Goal: Use online tool/utility: Utilize a website feature to perform a specific function

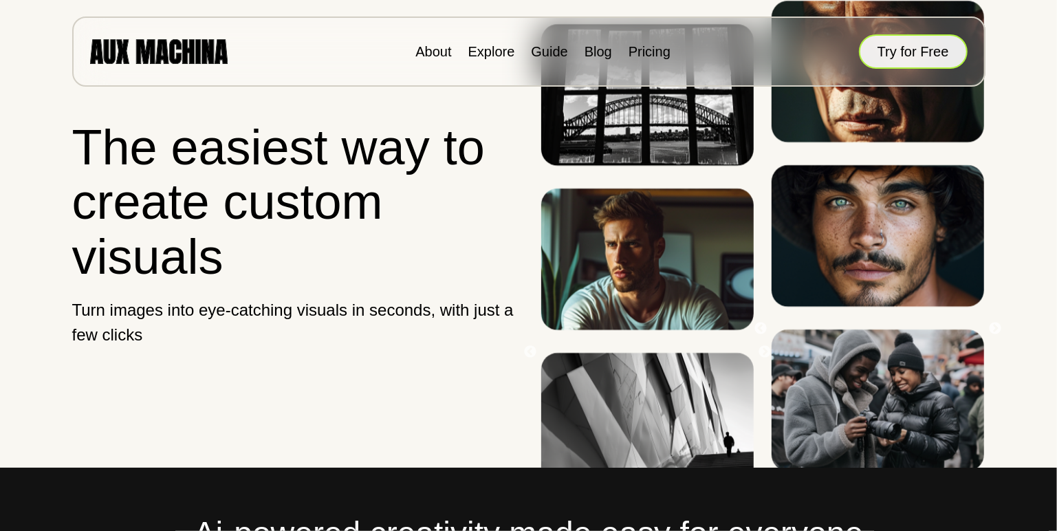
click at [896, 63] on button "Try for Free" at bounding box center [913, 51] width 109 height 34
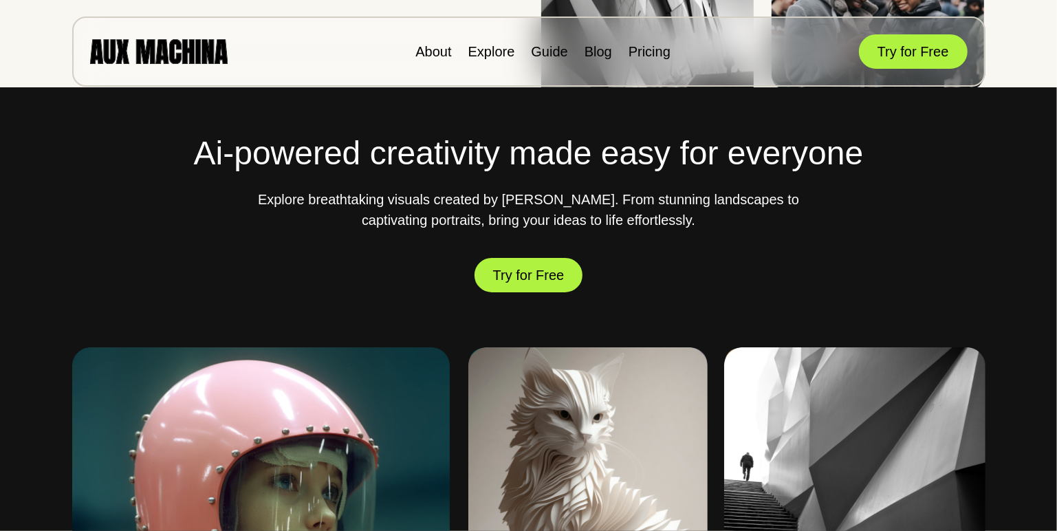
scroll to position [405, 0]
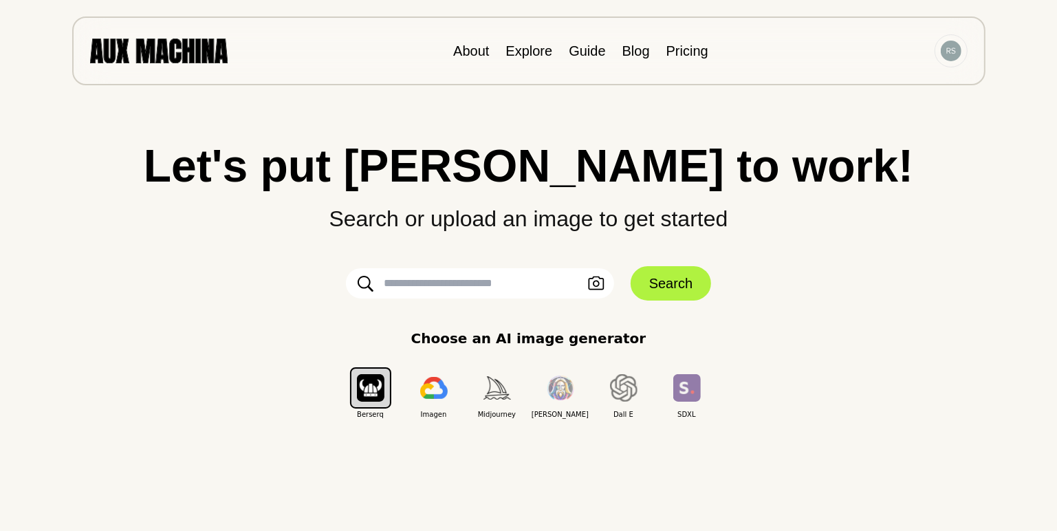
click at [491, 287] on input "text" at bounding box center [480, 283] width 268 height 30
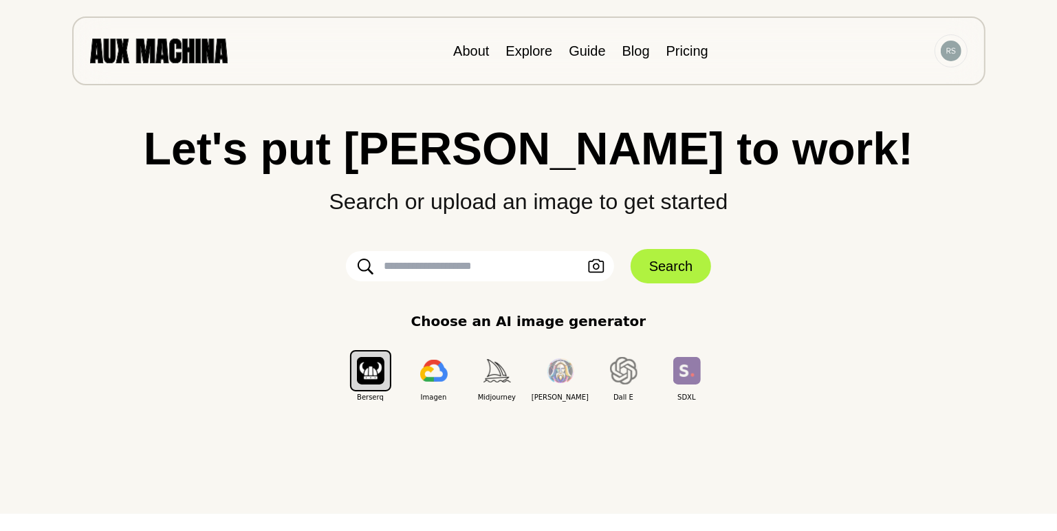
scroll to position [21, 0]
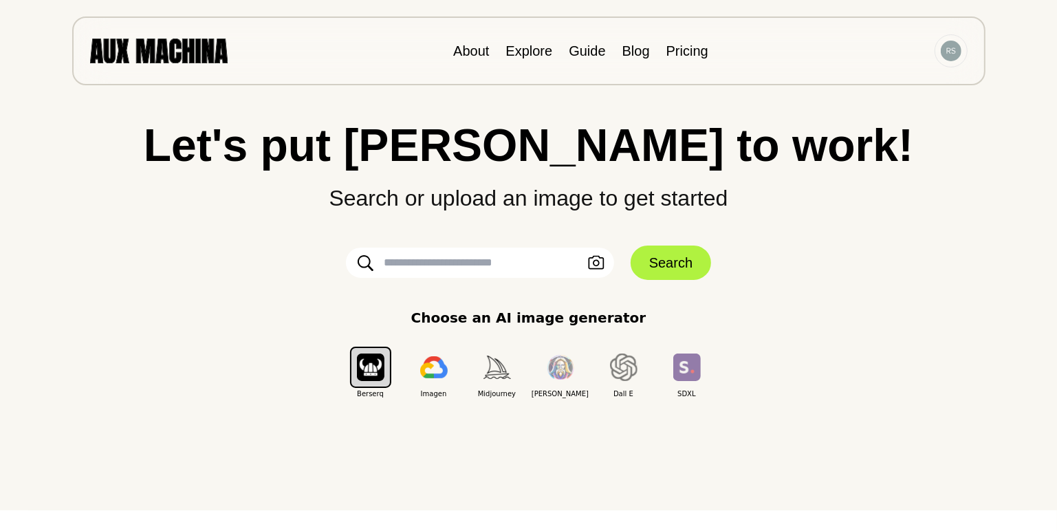
click at [474, 264] on input "text" at bounding box center [480, 262] width 268 height 30
type input "**********"
click button "Search" at bounding box center [670, 262] width 80 height 34
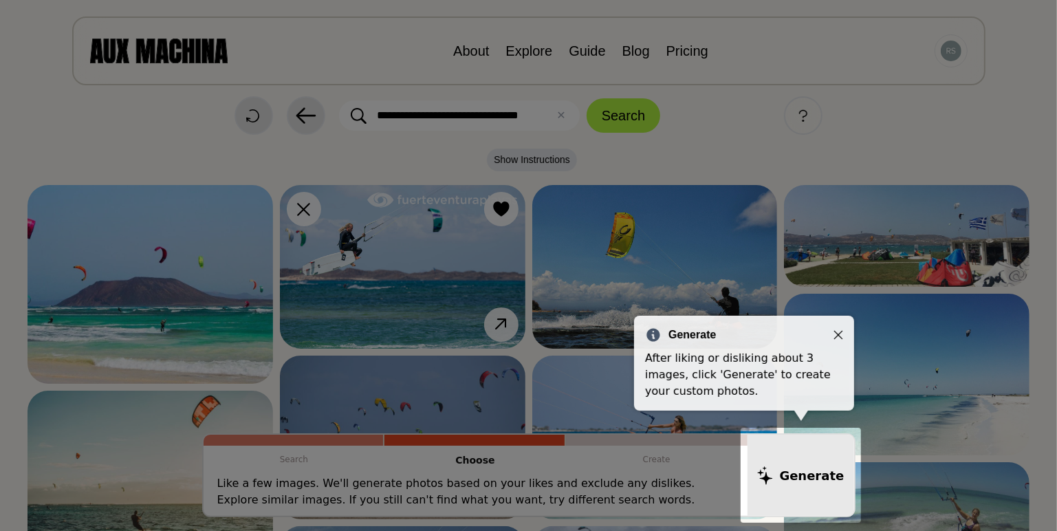
click at [836, 334] on icon "Close" at bounding box center [838, 335] width 10 height 10
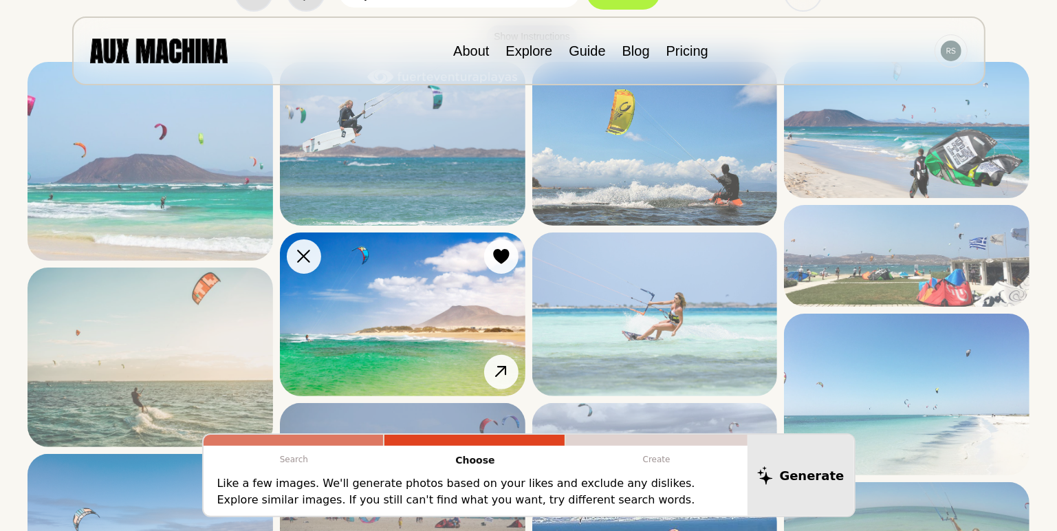
scroll to position [0, 0]
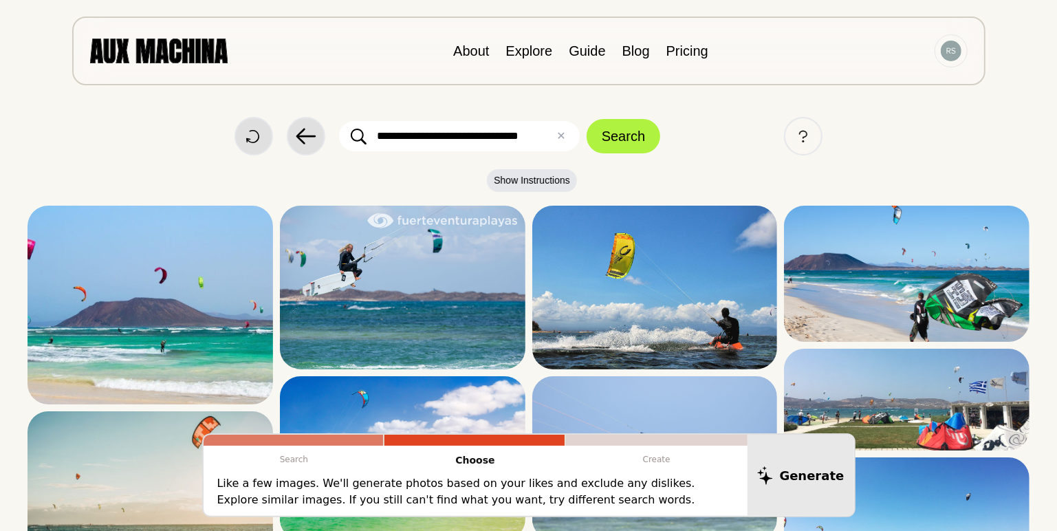
click at [536, 137] on input "**********" at bounding box center [459, 136] width 241 height 30
type input "**********"
click at [629, 142] on button "Search" at bounding box center [623, 136] width 74 height 34
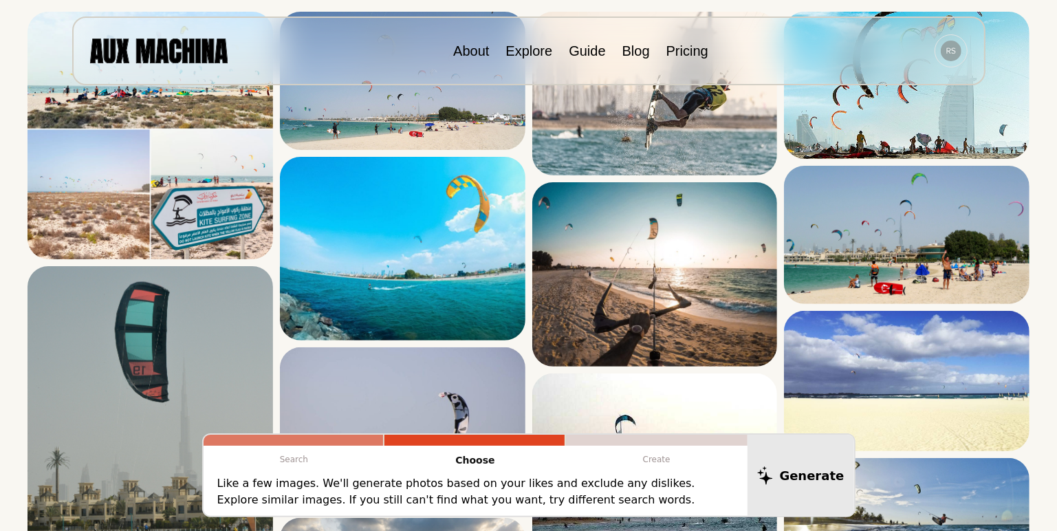
scroll to position [195, 0]
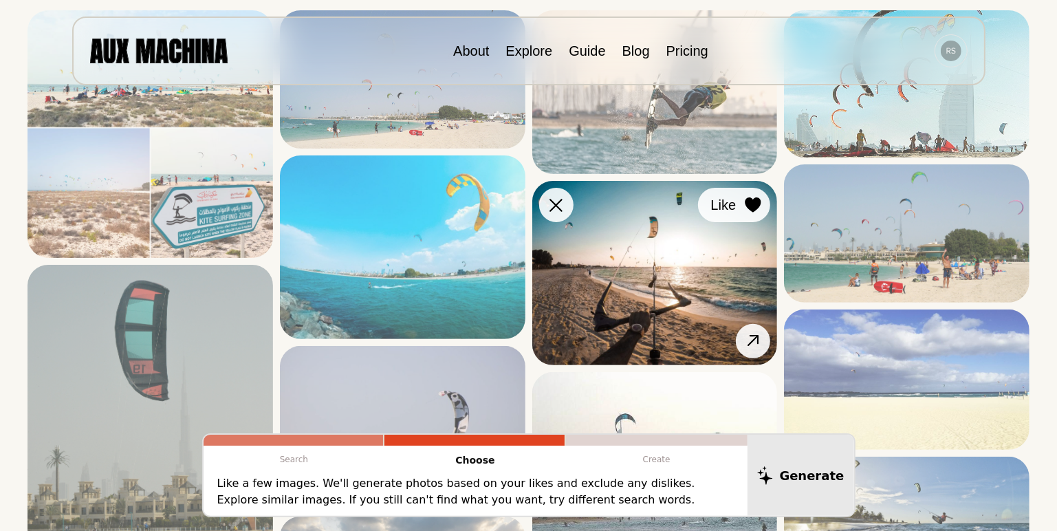
click at [751, 202] on icon at bounding box center [753, 204] width 16 height 15
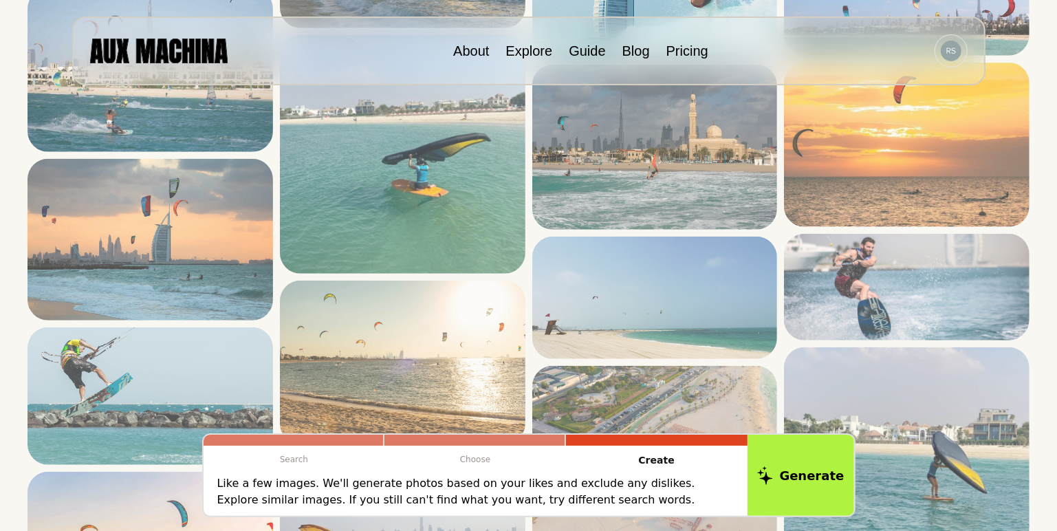
scroll to position [849, 0]
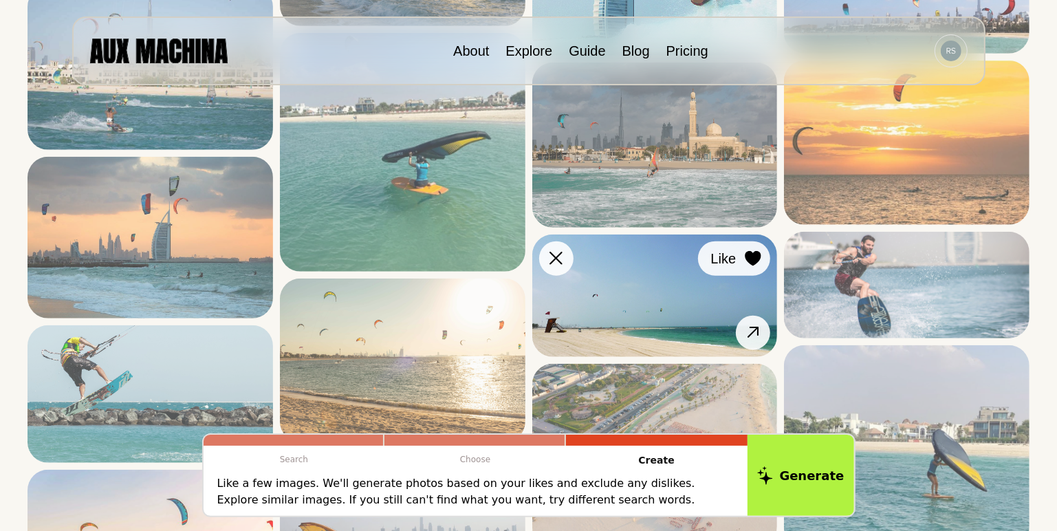
click at [749, 258] on icon at bounding box center [753, 258] width 16 height 15
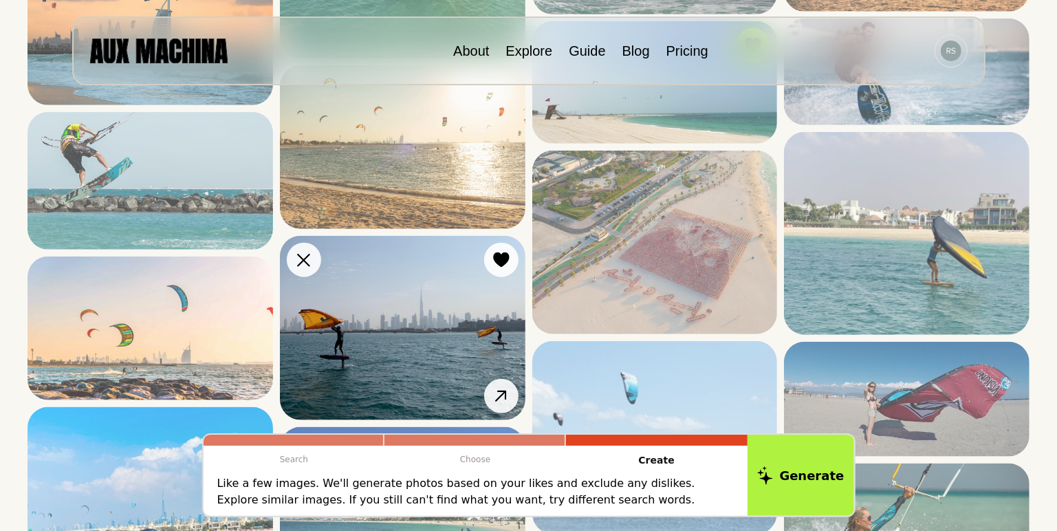
scroll to position [1060, 0]
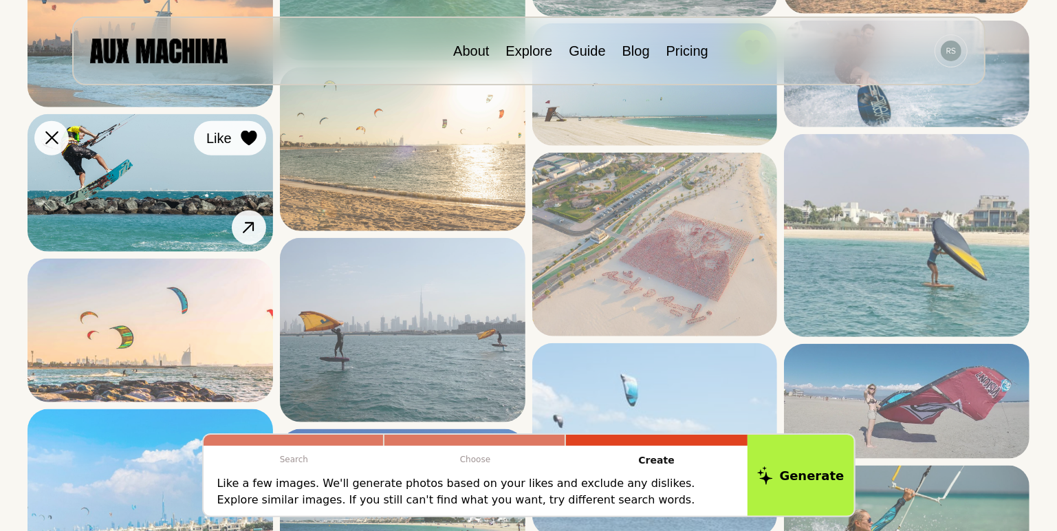
click at [254, 135] on icon at bounding box center [249, 138] width 16 height 15
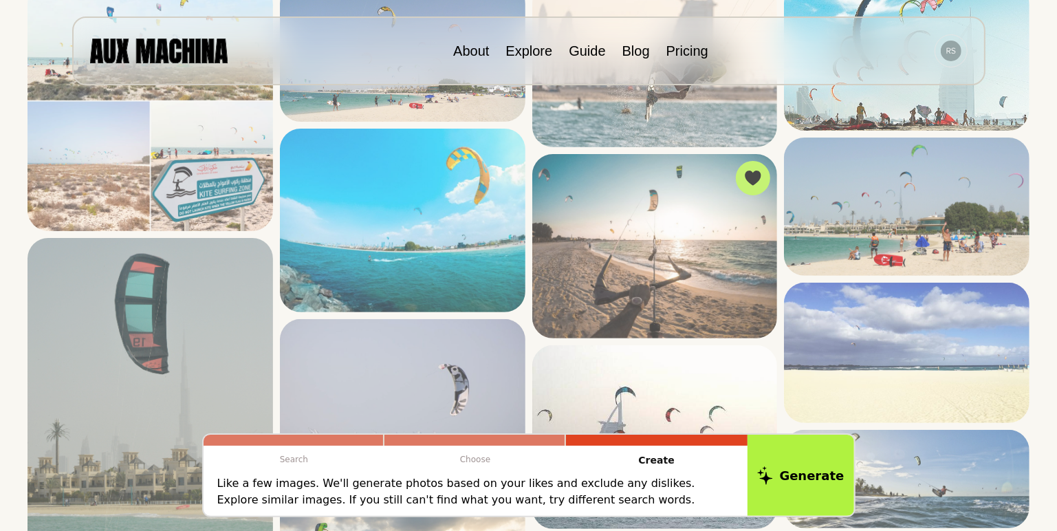
scroll to position [0, 0]
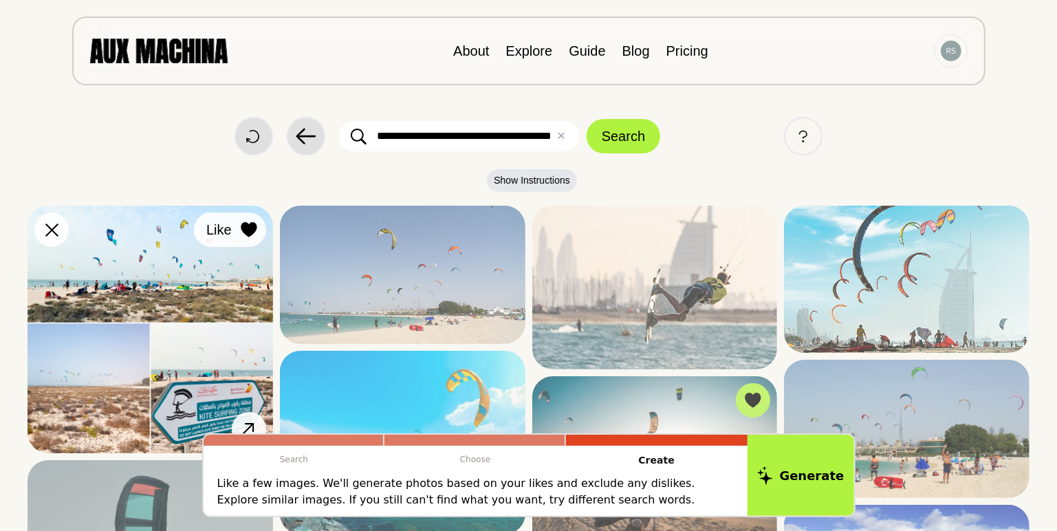
click at [250, 236] on icon at bounding box center [249, 229] width 16 height 15
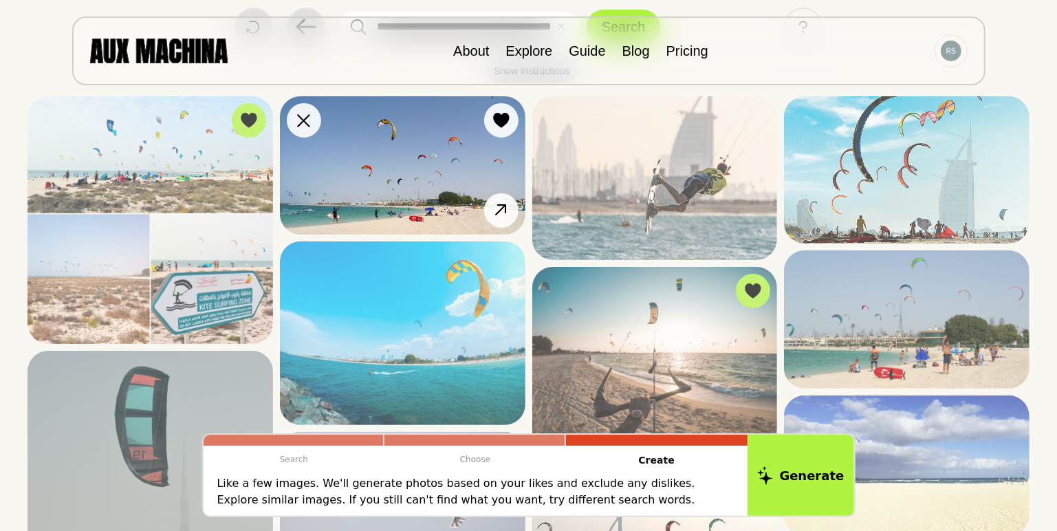
scroll to position [110, 0]
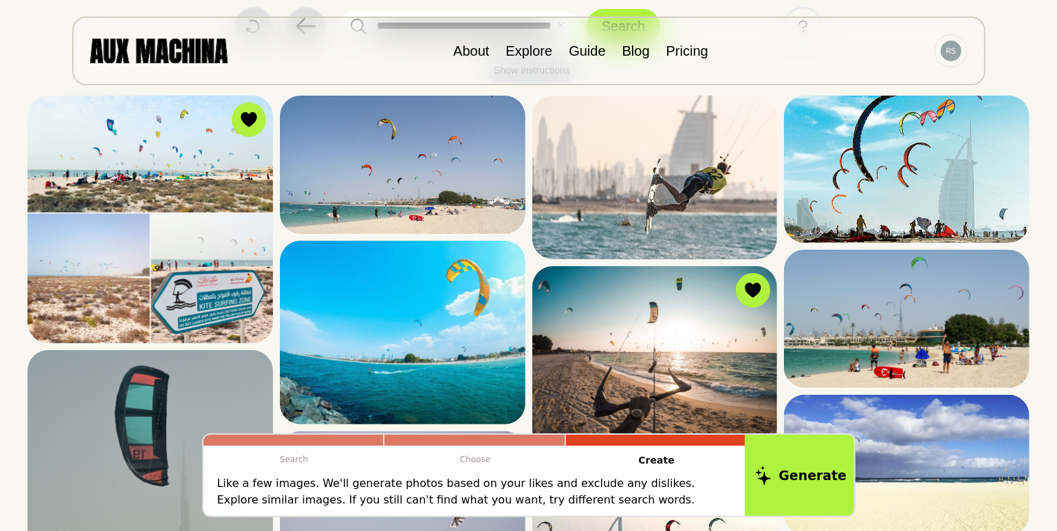
click at [764, 485] on button "Generate" at bounding box center [801, 474] width 112 height 85
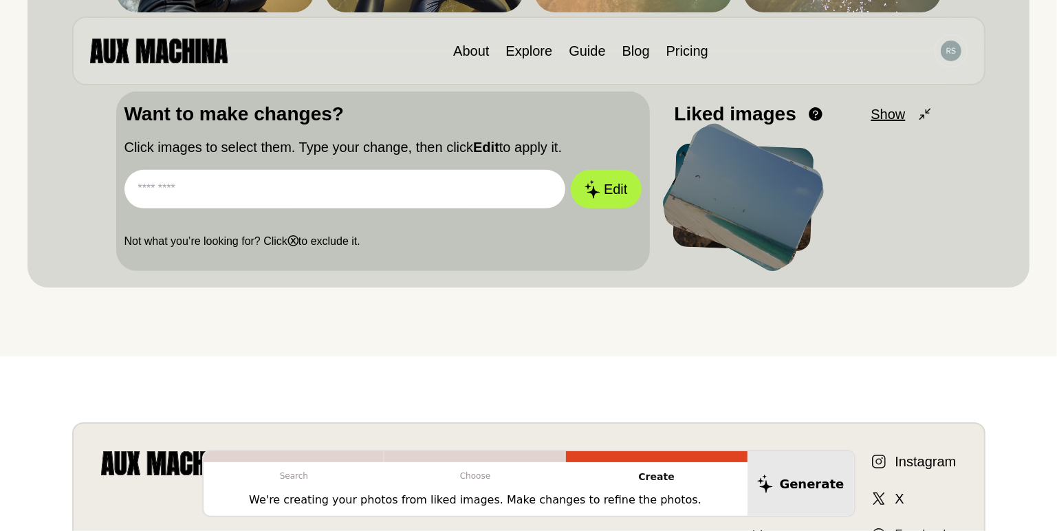
scroll to position [0, 0]
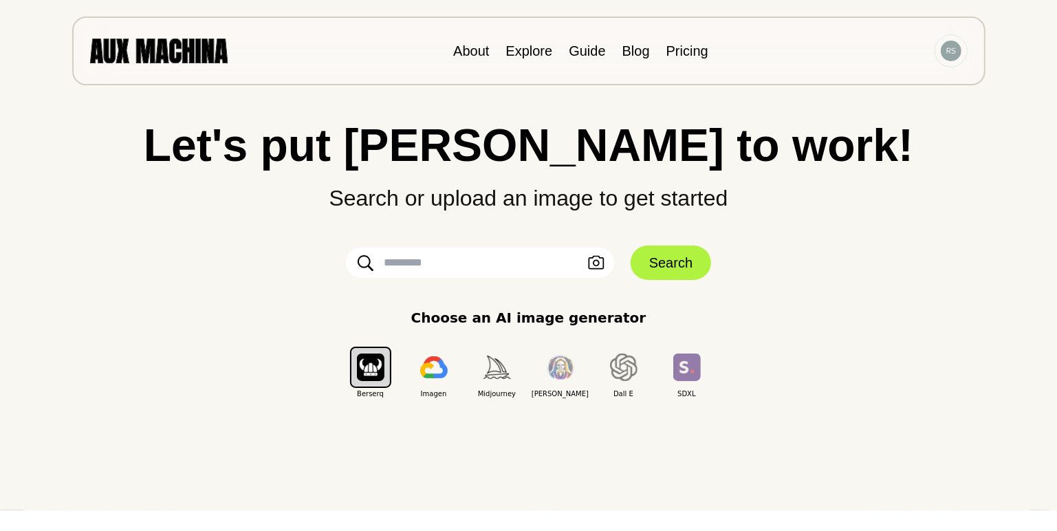
scroll to position [26, 0]
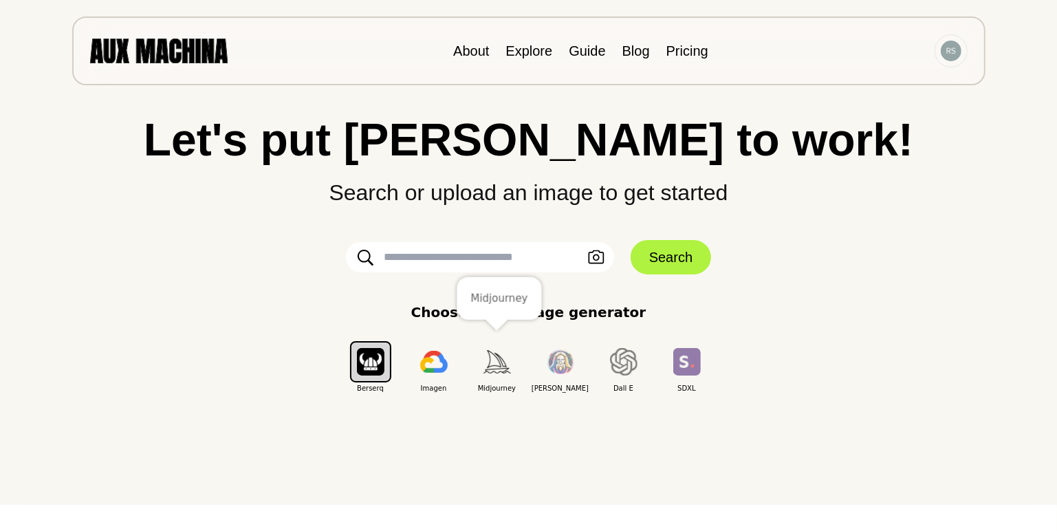
click at [496, 371] on img "button" at bounding box center [496, 361] width 27 height 23
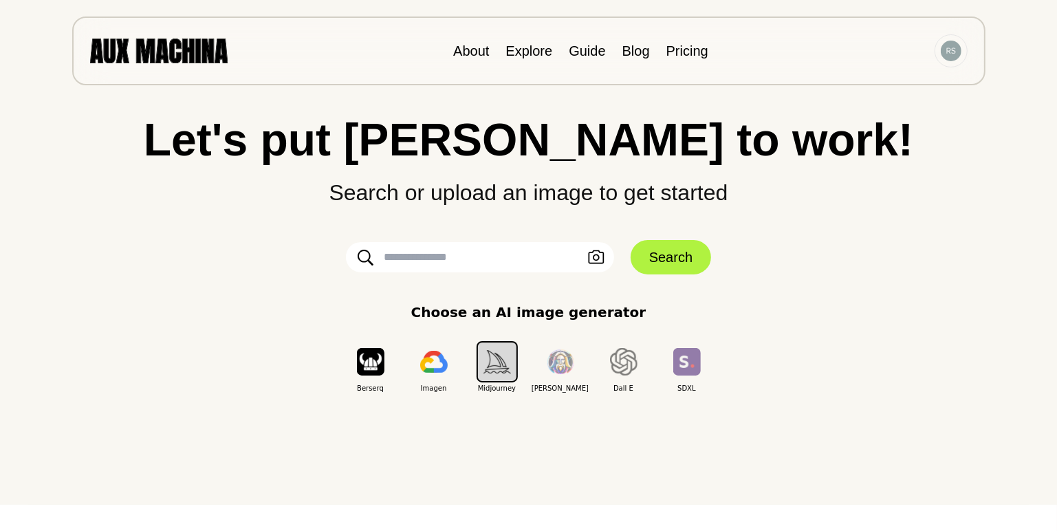
click at [456, 264] on input "text" at bounding box center [480, 257] width 268 height 30
click at [517, 478] on div "Let's put Ai to work! Search or upload an image to get started Upload an Image …" at bounding box center [528, 239] width 1002 height 531
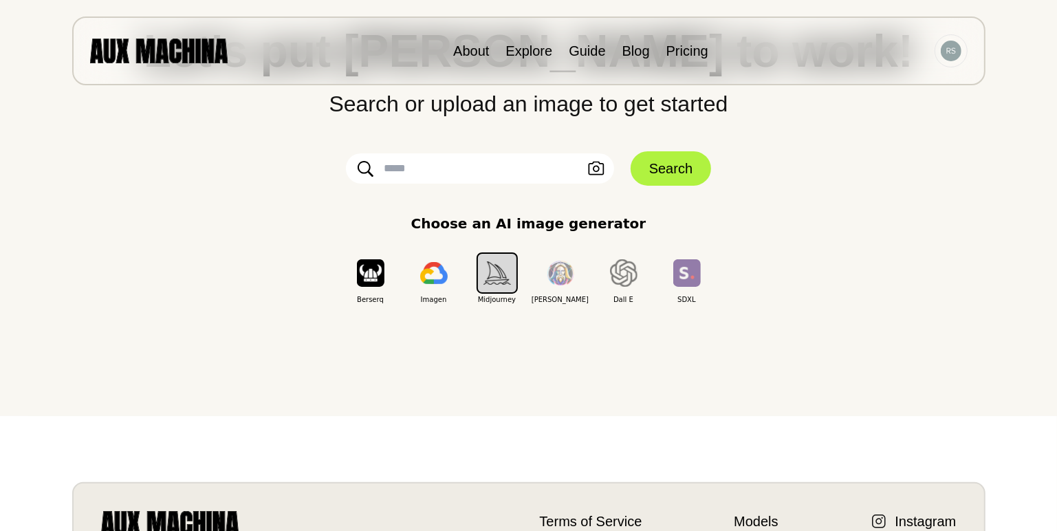
scroll to position [111, 0]
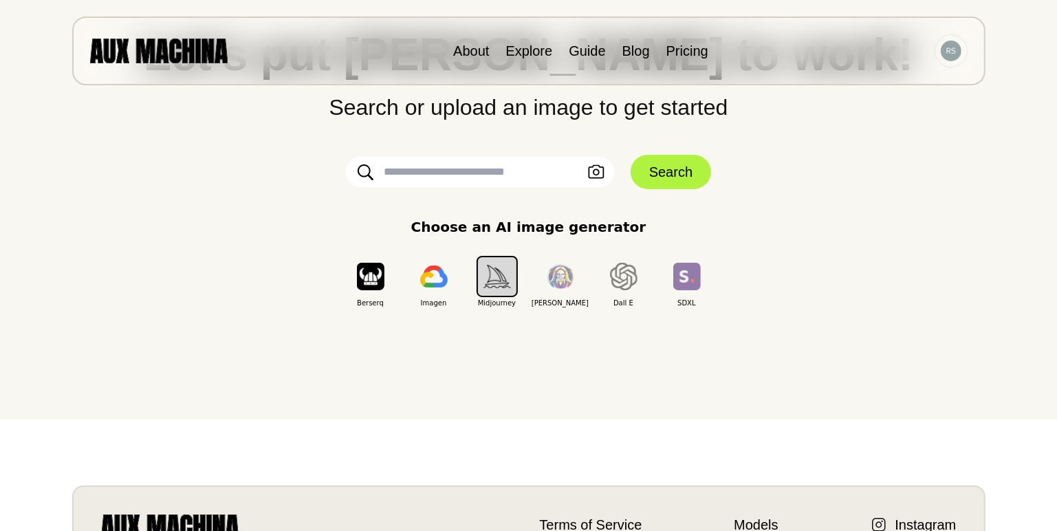
click at [454, 170] on input "text" at bounding box center [480, 172] width 268 height 30
type input "*"
type input "**********"
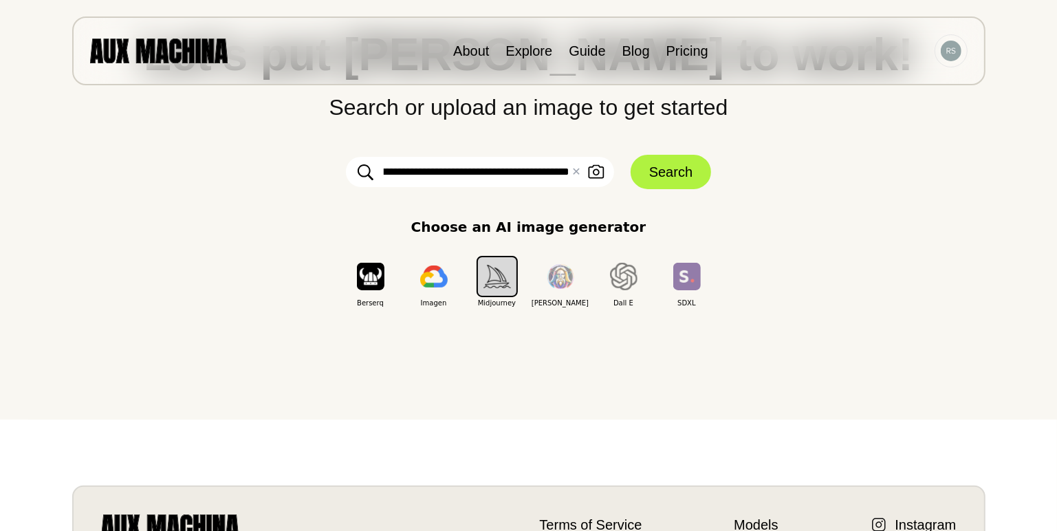
click button "Search" at bounding box center [670, 172] width 80 height 34
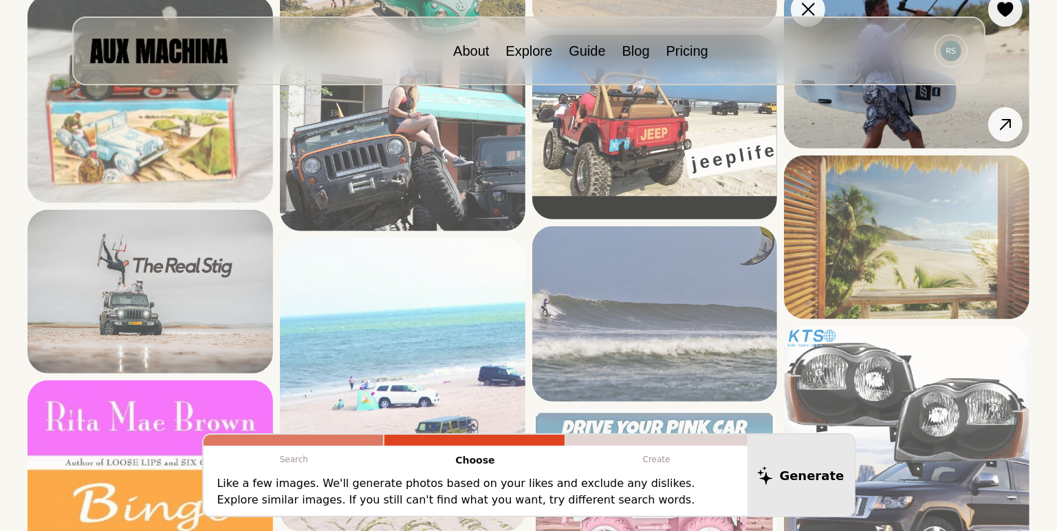
scroll to position [584, 0]
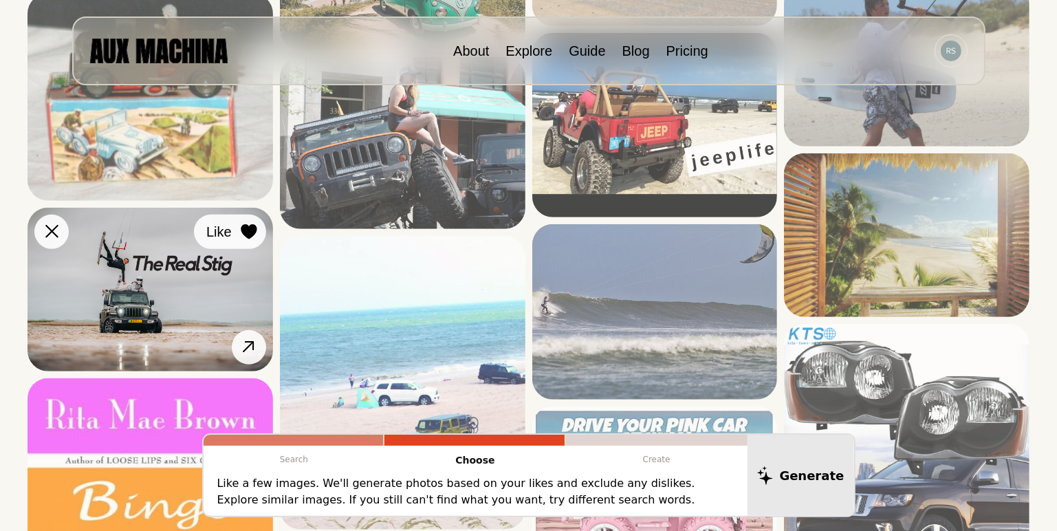
click at [247, 232] on icon at bounding box center [249, 231] width 16 height 15
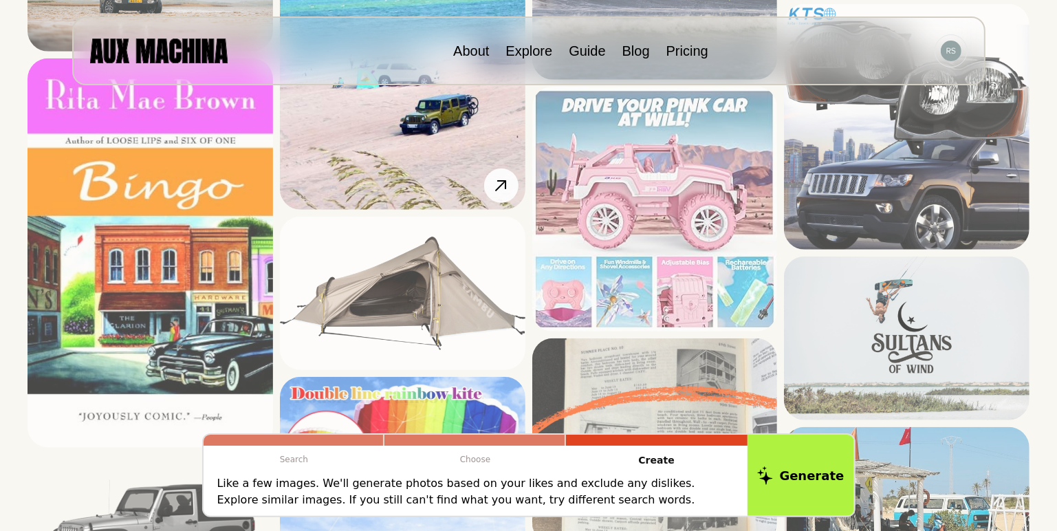
scroll to position [905, 0]
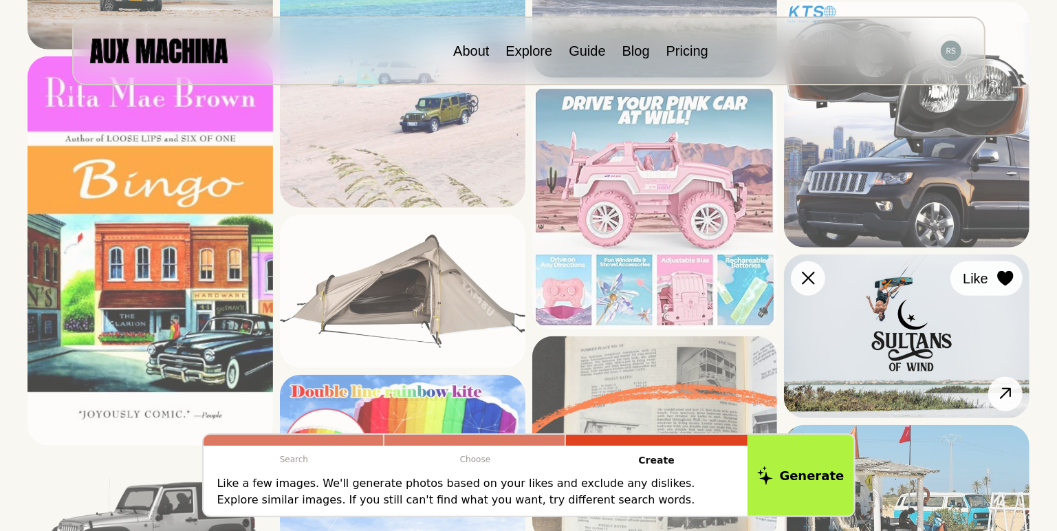
click at [1011, 280] on icon at bounding box center [1005, 278] width 16 height 15
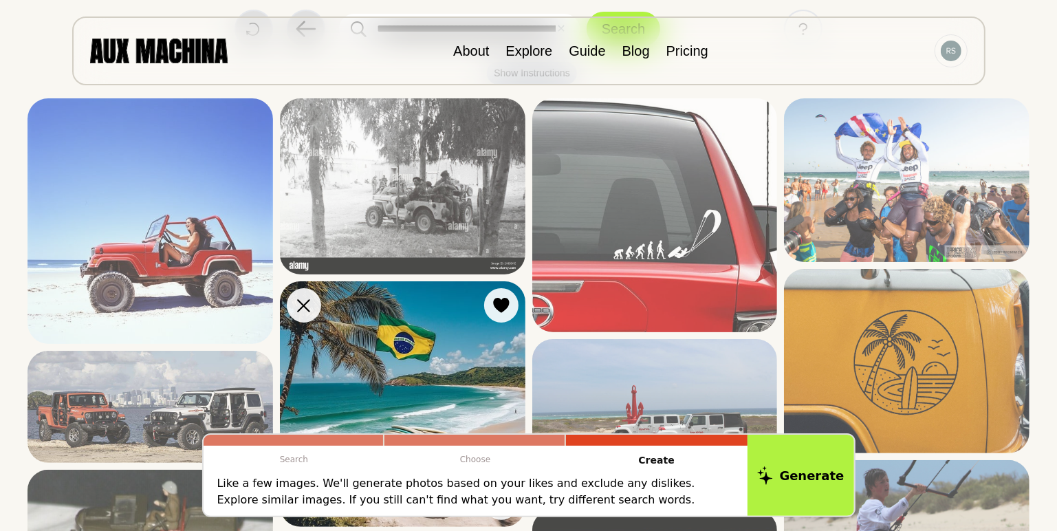
scroll to position [117, 0]
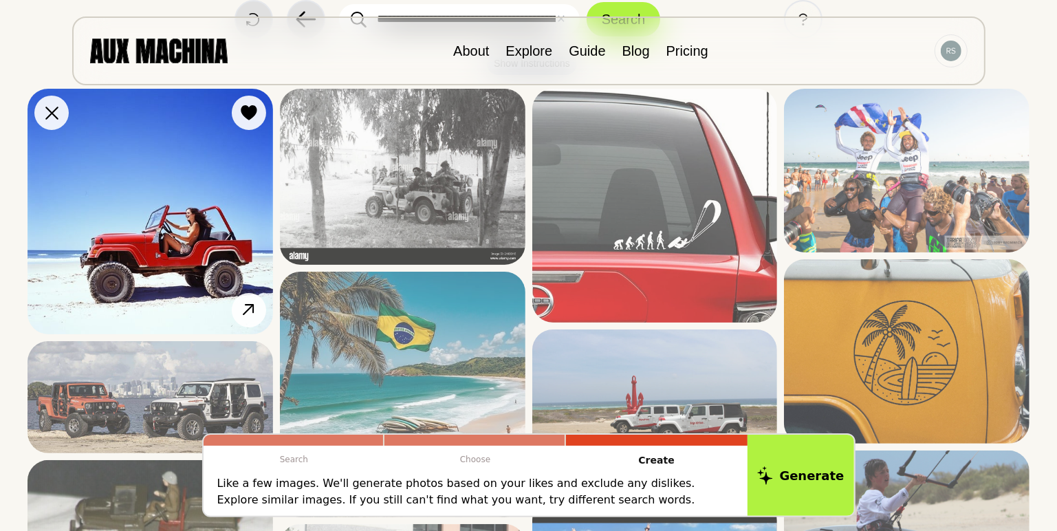
click at [165, 175] on img at bounding box center [149, 211] width 245 height 245
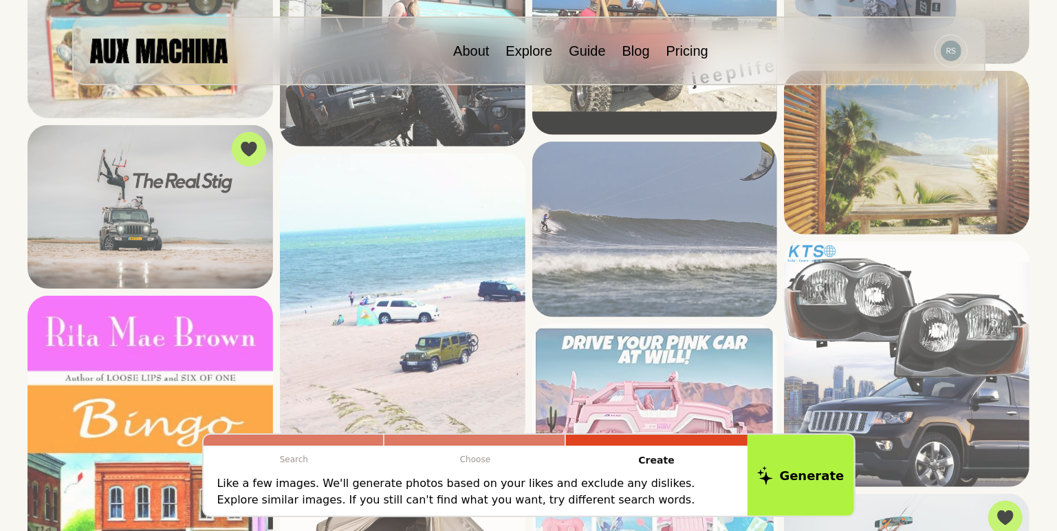
scroll to position [679, 0]
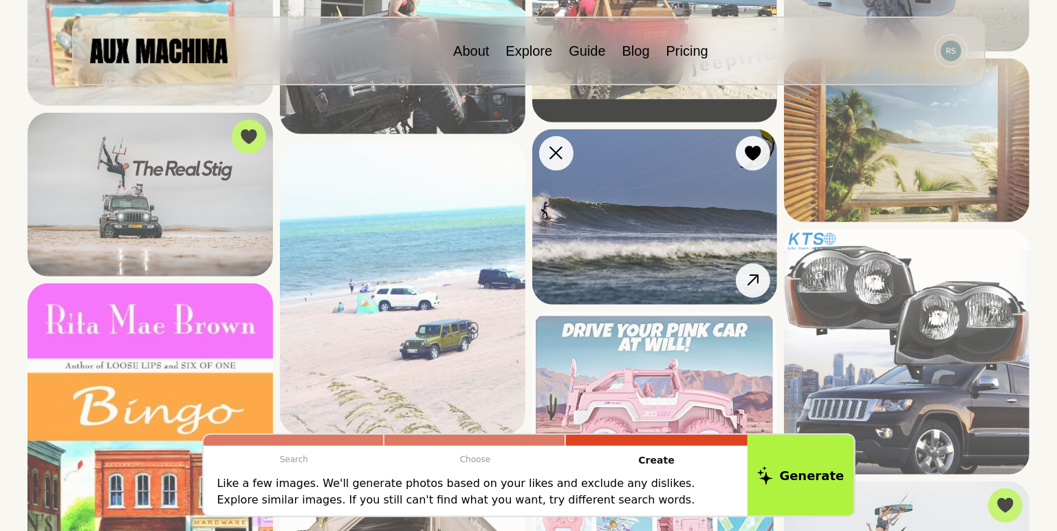
click at [563, 244] on img at bounding box center [654, 216] width 245 height 175
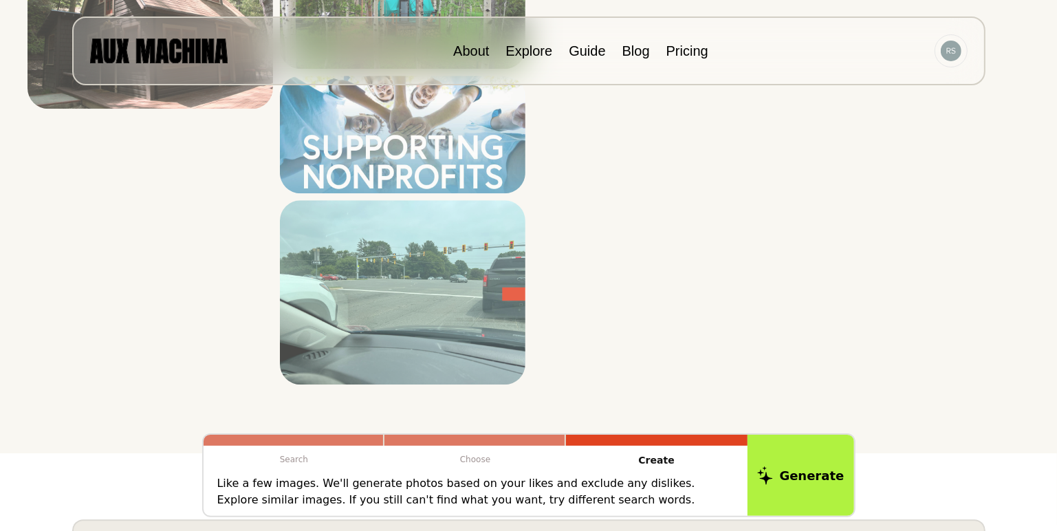
scroll to position [2798, 0]
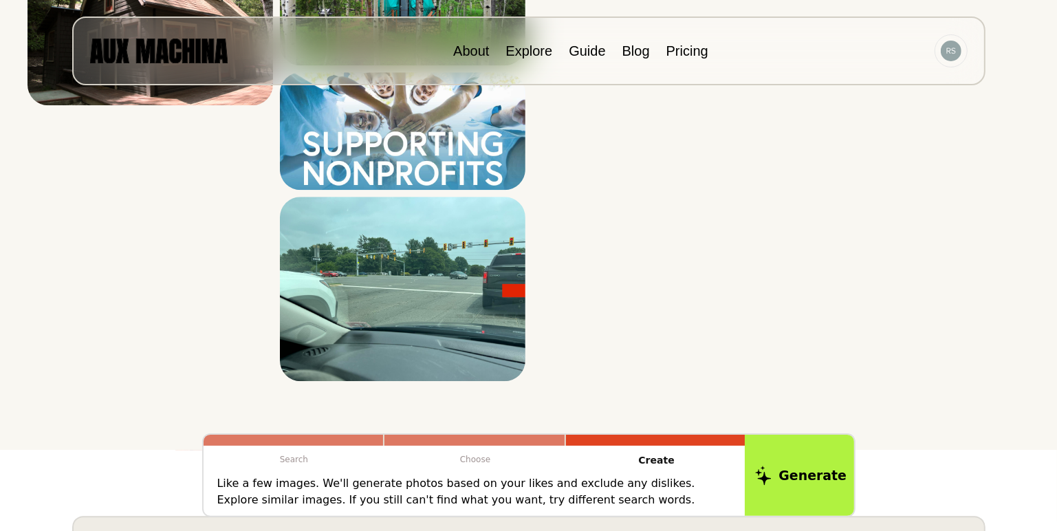
click at [800, 472] on button "Generate" at bounding box center [801, 474] width 112 height 85
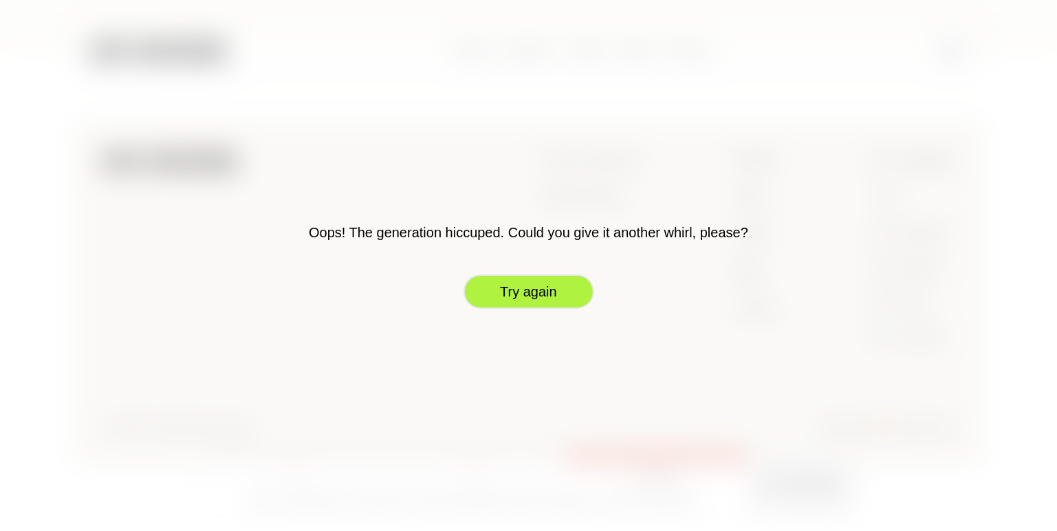
click at [533, 293] on button "Try again" at bounding box center [528, 291] width 131 height 34
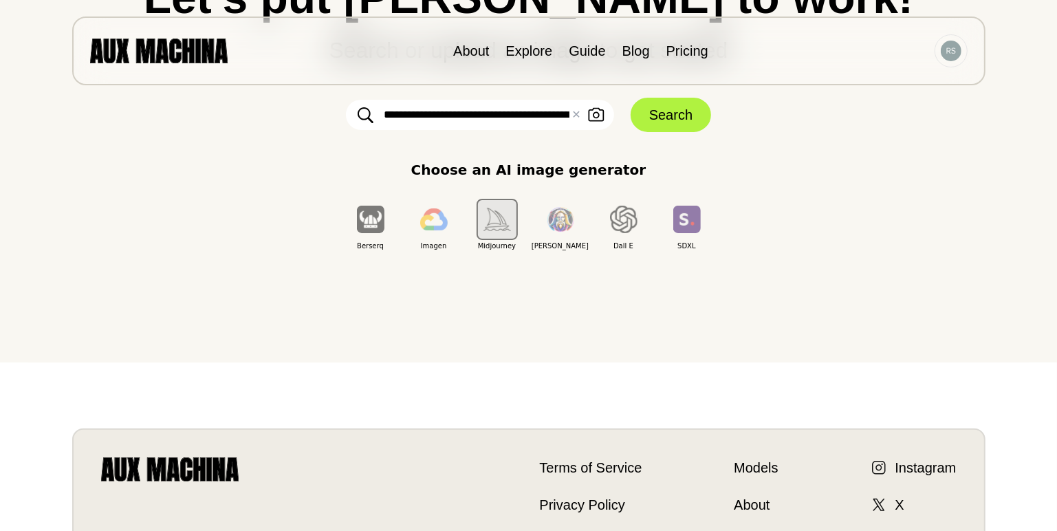
scroll to position [0, 0]
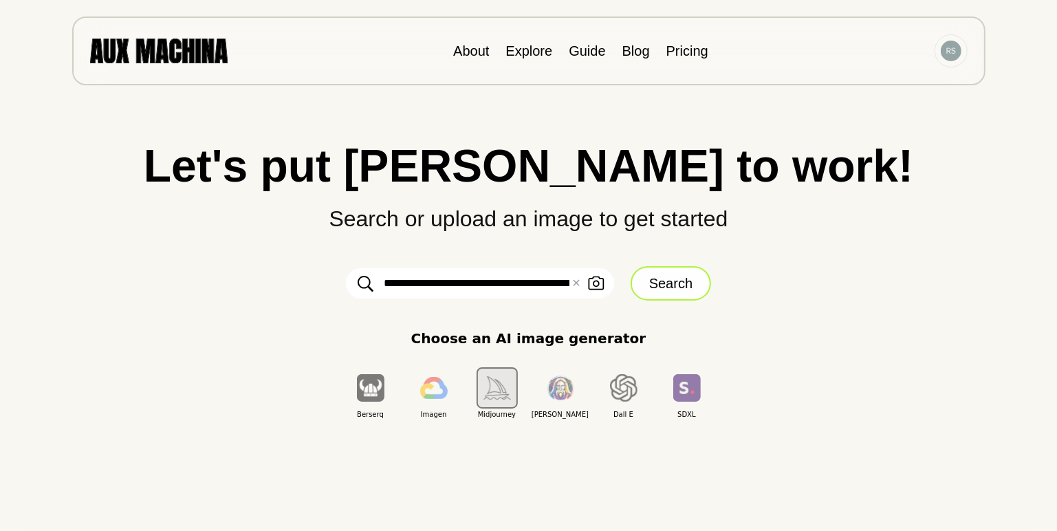
click at [659, 280] on button "Search" at bounding box center [670, 283] width 80 height 34
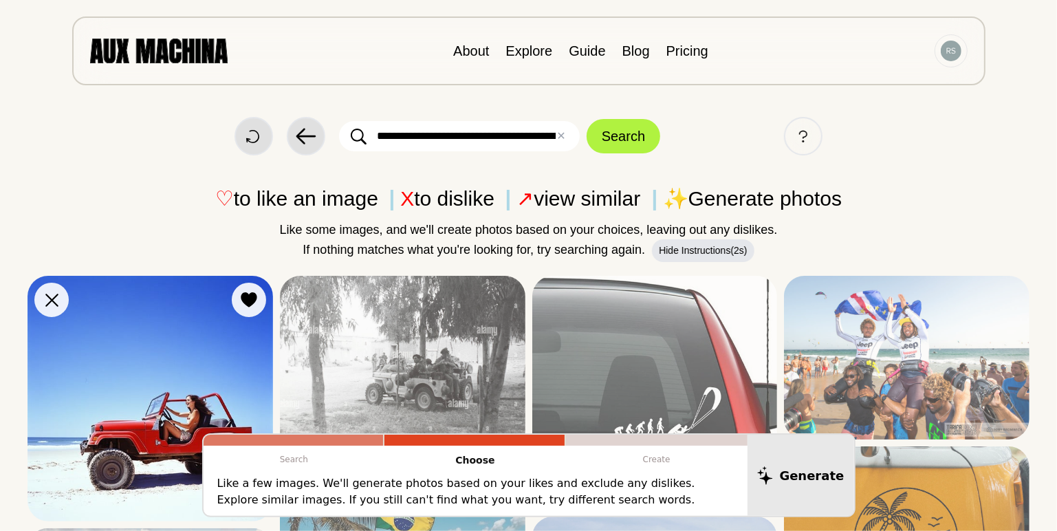
click at [191, 329] on img at bounding box center [149, 398] width 245 height 245
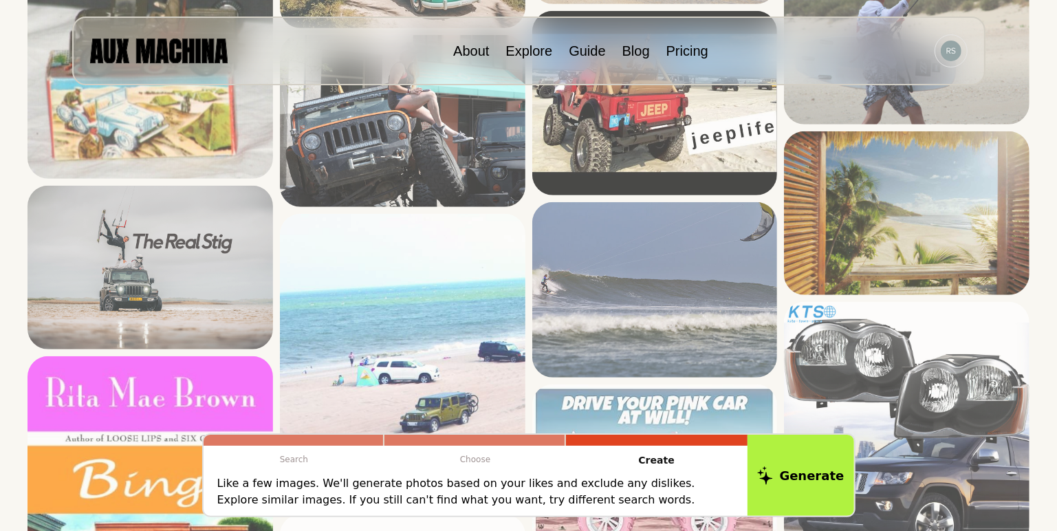
scroll to position [765, 0]
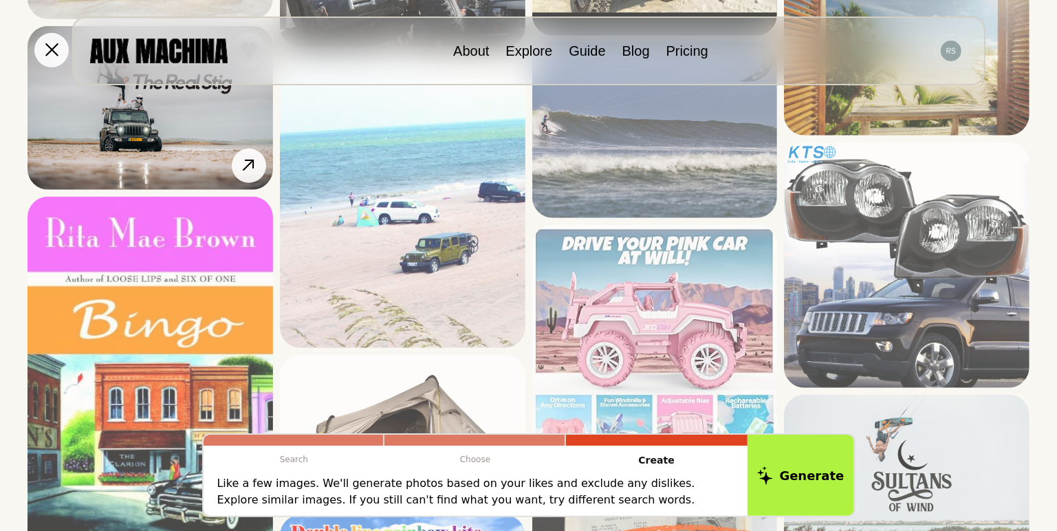
click at [201, 151] on img at bounding box center [149, 108] width 245 height 164
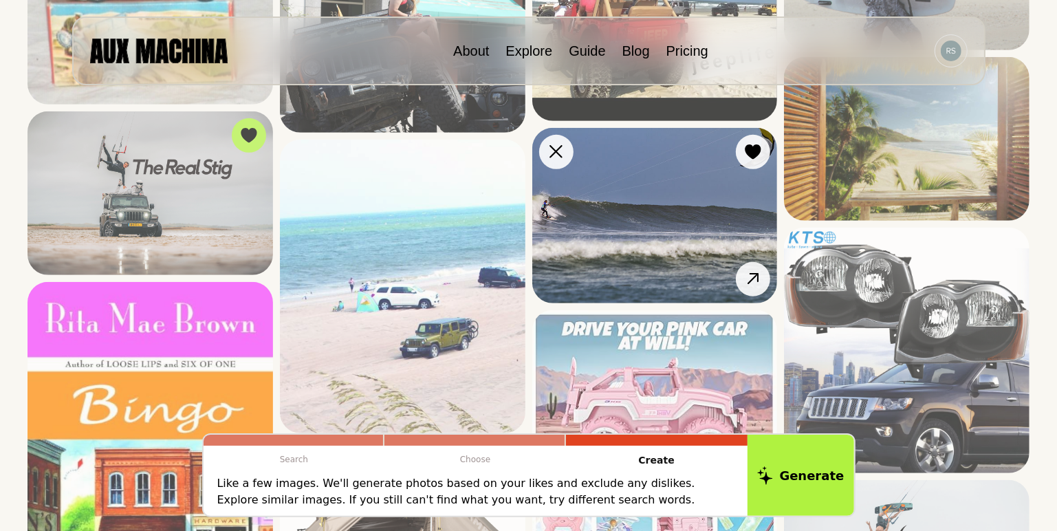
click at [659, 235] on img at bounding box center [654, 215] width 245 height 175
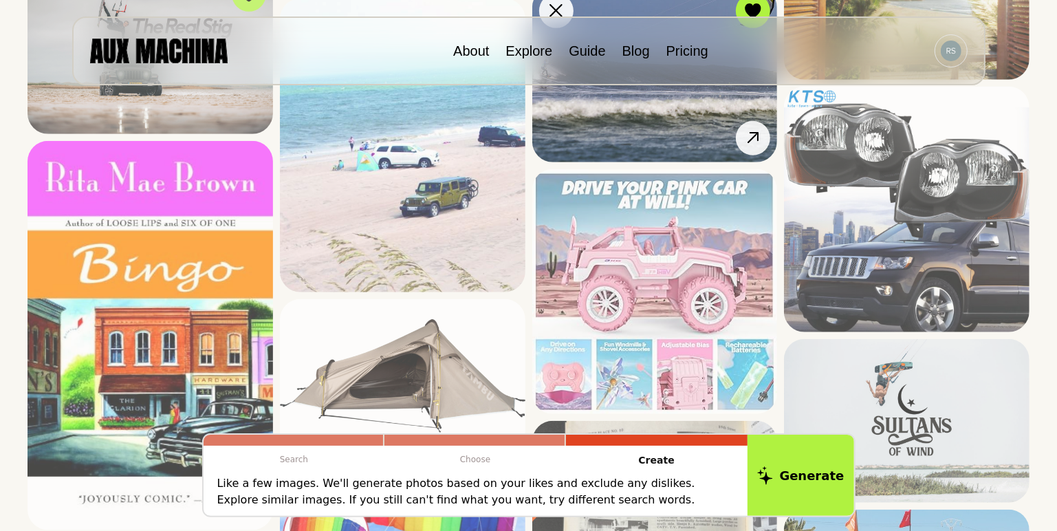
scroll to position [1045, 0]
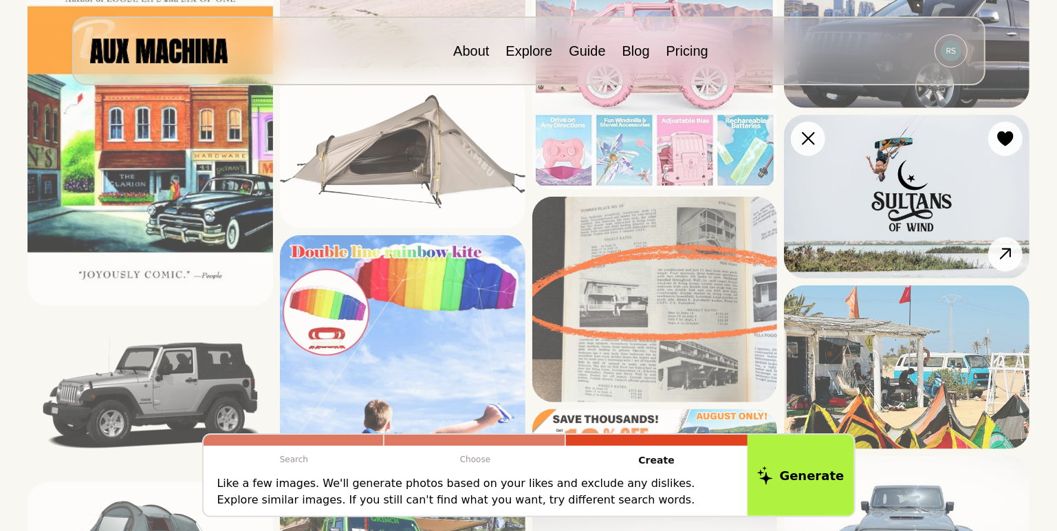
click at [867, 197] on img at bounding box center [906, 197] width 245 height 164
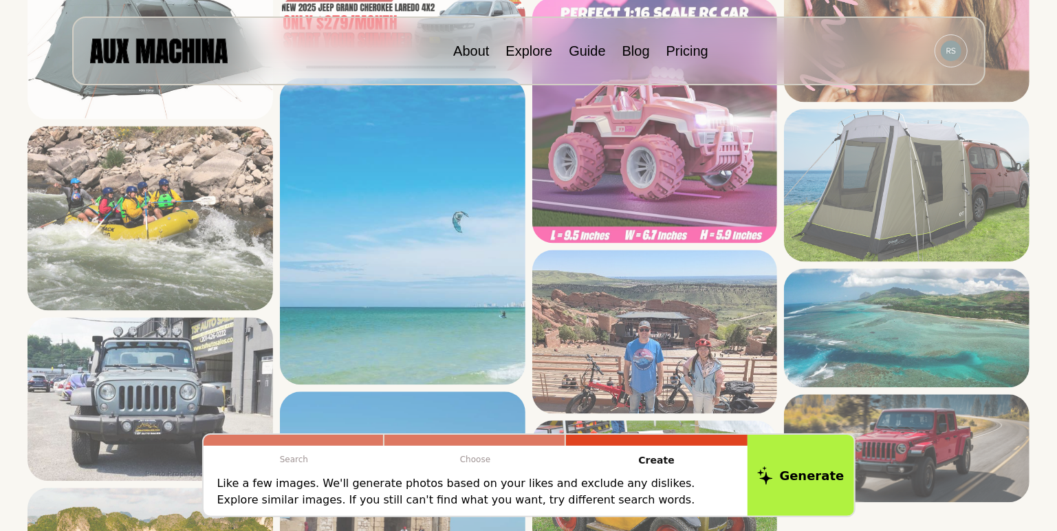
scroll to position [2196, 0]
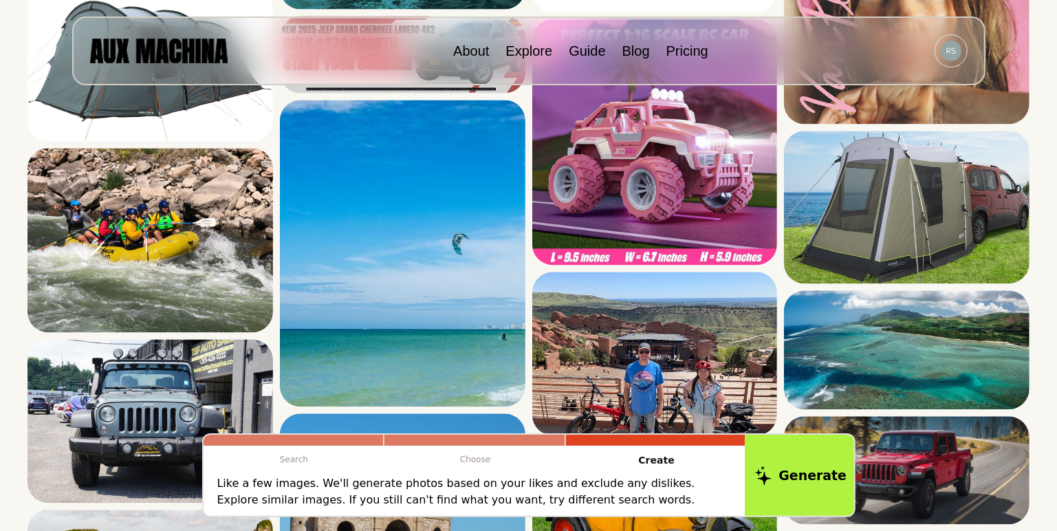
click at [844, 503] on button "Generate" at bounding box center [801, 474] width 112 height 85
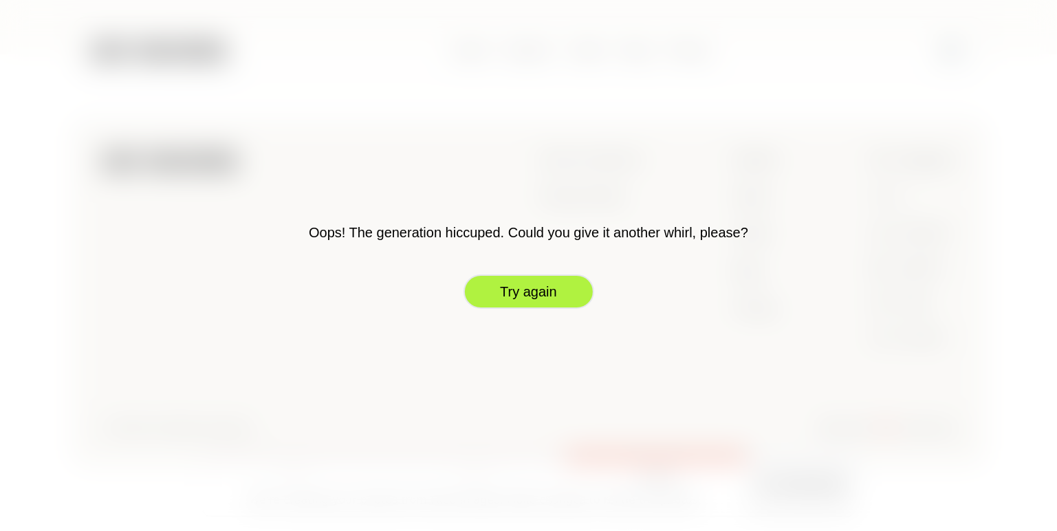
click at [561, 294] on button "Try again" at bounding box center [528, 291] width 131 height 34
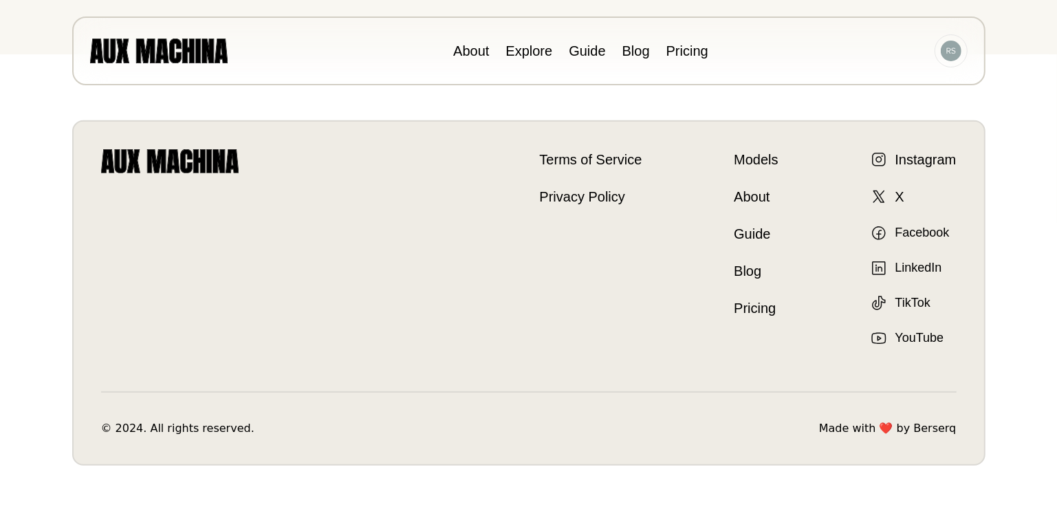
scroll to position [0, 0]
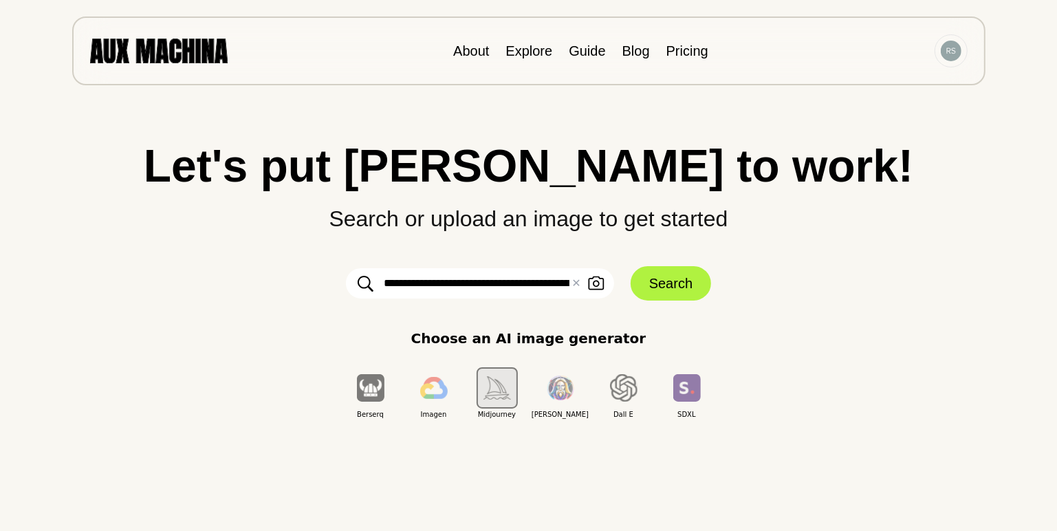
click at [687, 34] on div "About Explore Guide Blog Pricing" at bounding box center [528, 50] width 913 height 69
click at [687, 58] on li "Pricing" at bounding box center [687, 51] width 42 height 21
click at [684, 53] on link "Pricing" at bounding box center [687, 50] width 42 height 15
click at [678, 281] on button "Search" at bounding box center [670, 283] width 80 height 34
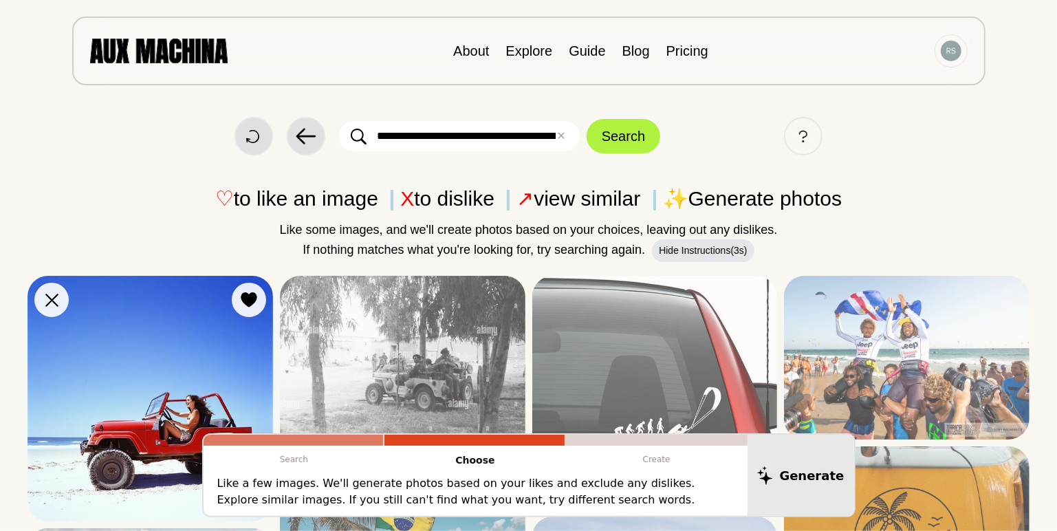
click at [199, 389] on img at bounding box center [149, 398] width 245 height 245
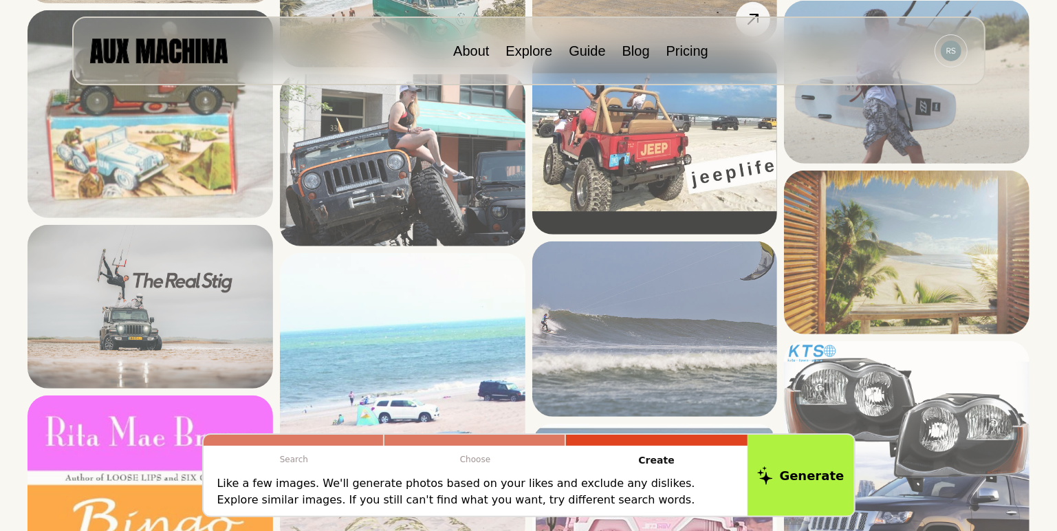
scroll to position [567, 0]
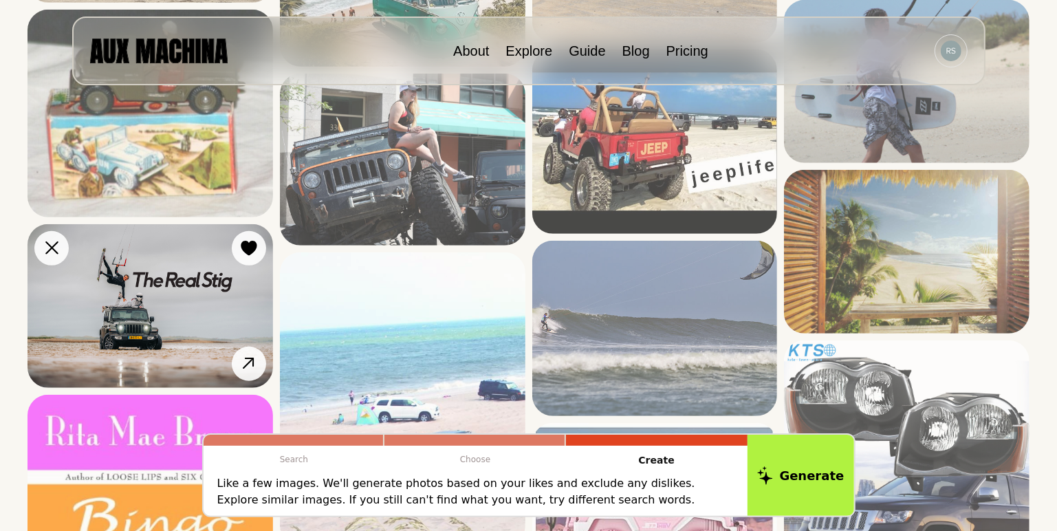
click at [241, 331] on img at bounding box center [149, 306] width 245 height 164
click at [257, 360] on icon at bounding box center [249, 363] width 20 height 20
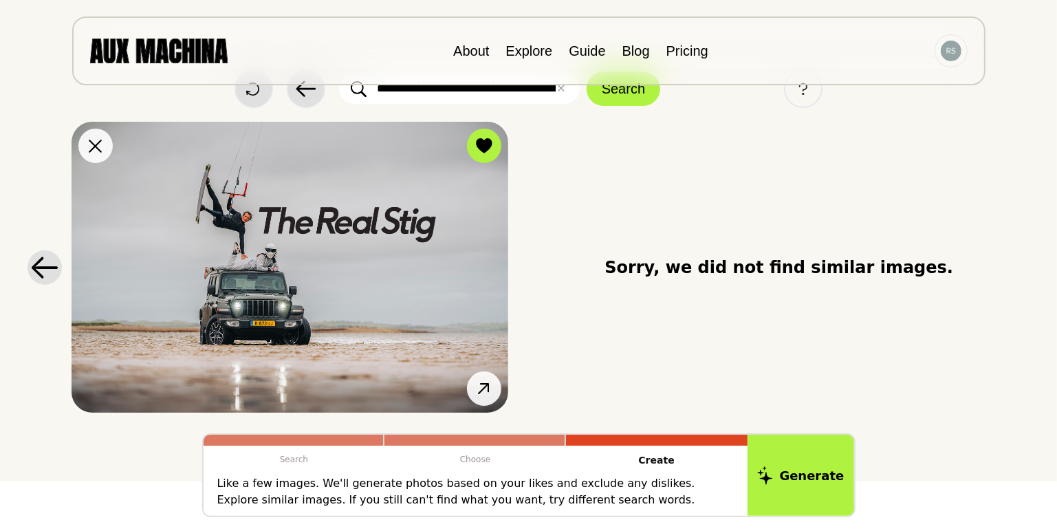
scroll to position [0, 0]
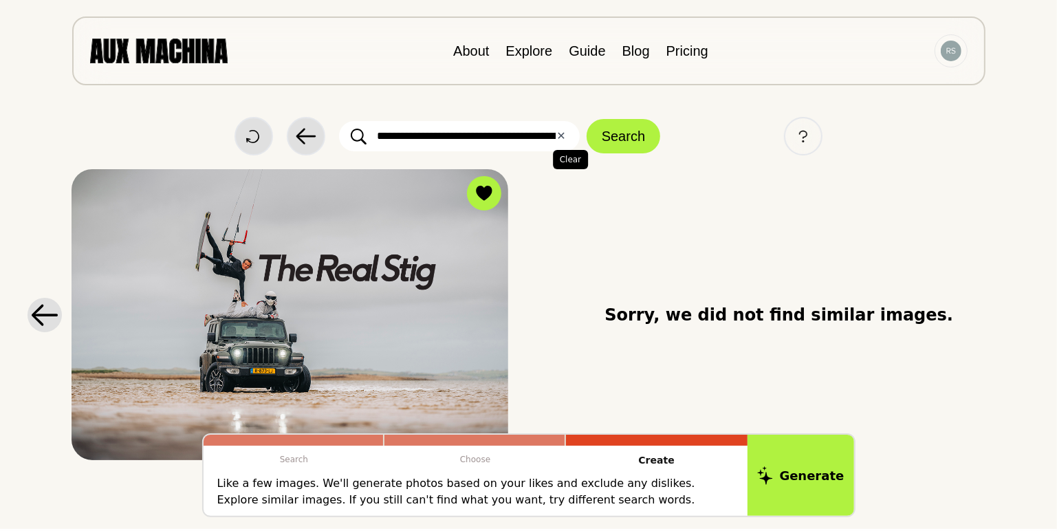
click at [564, 134] on button "✕ Clear" at bounding box center [560, 136] width 9 height 16
click at [509, 137] on input "text" at bounding box center [459, 136] width 241 height 30
type input "*"
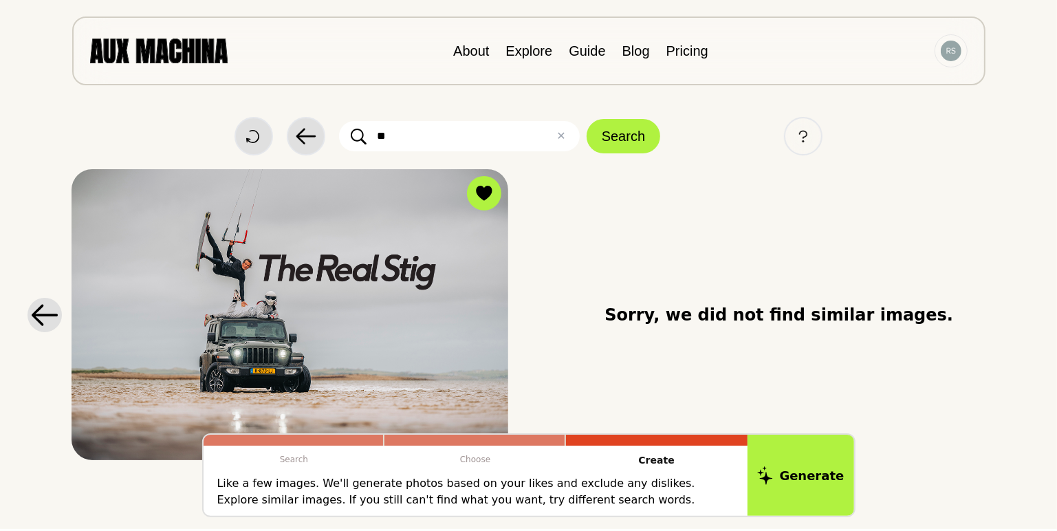
type input "*"
type input "**********"
click at [586, 119] on button "Search" at bounding box center [623, 136] width 74 height 34
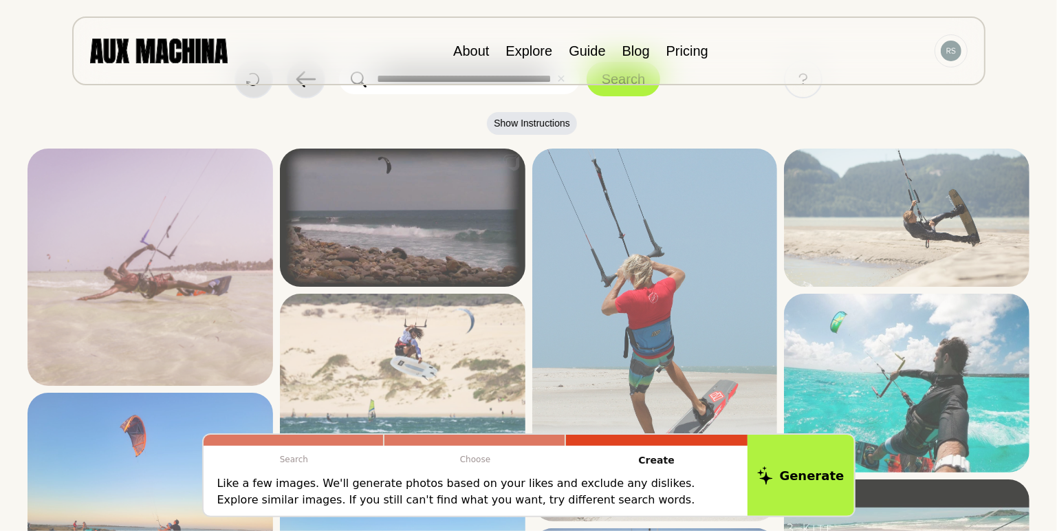
scroll to position [64, 0]
